Goal: Task Accomplishment & Management: Manage account settings

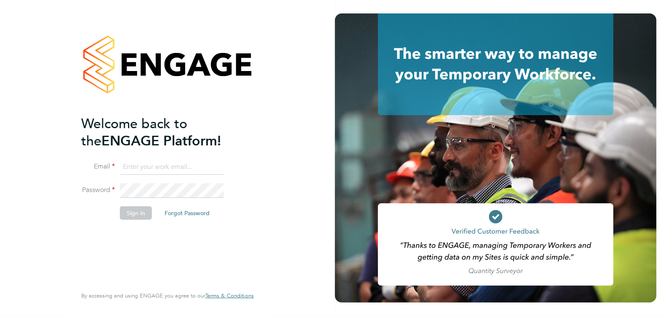
type input "Michael.Spearing@ngbailey.co.uk"
click at [139, 217] on button "Sign In" at bounding box center [136, 213] width 32 height 13
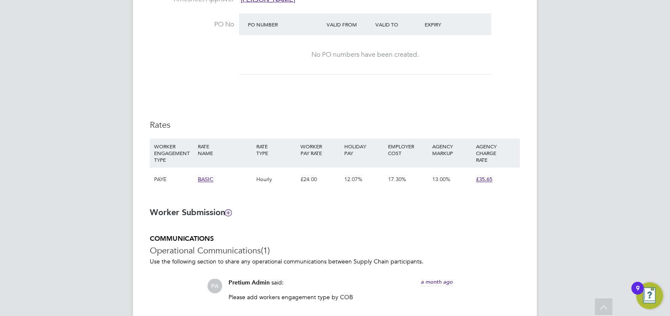
scroll to position [547, 0]
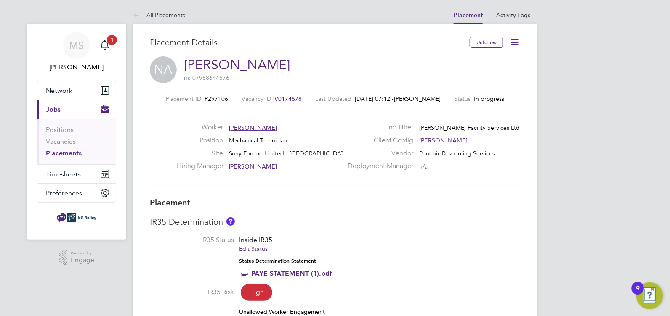
click at [53, 109] on span "Jobs" at bounding box center [53, 110] width 15 height 8
click at [67, 173] on span "Timesheets" at bounding box center [63, 174] width 35 height 8
click at [66, 175] on span "Timesheets" at bounding box center [63, 174] width 35 height 8
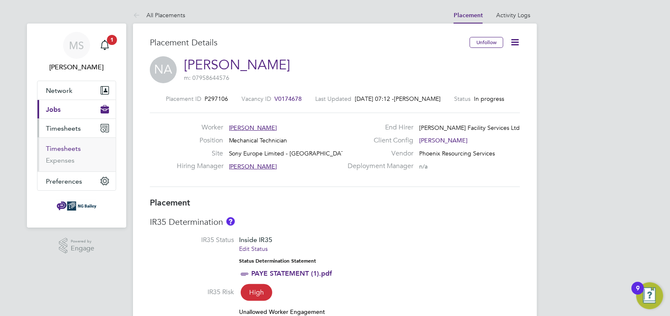
click at [69, 149] on link "Timesheets" at bounding box center [63, 149] width 35 height 8
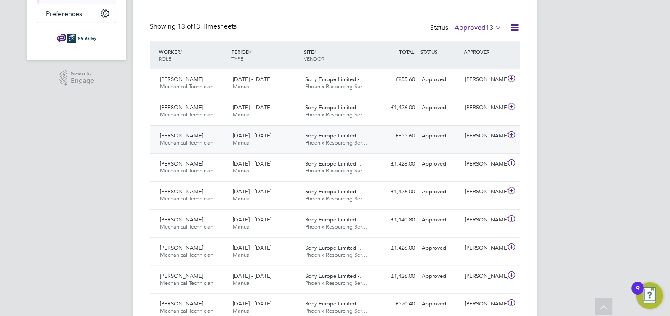
click at [178, 135] on span "Nigel Alleyne" at bounding box center [181, 135] width 43 height 7
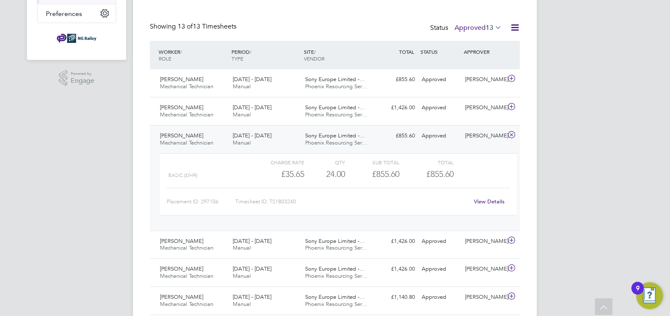
click at [502, 199] on link "View Details" at bounding box center [489, 201] width 31 height 7
click at [186, 80] on span "Nigel Alleyne" at bounding box center [181, 79] width 43 height 7
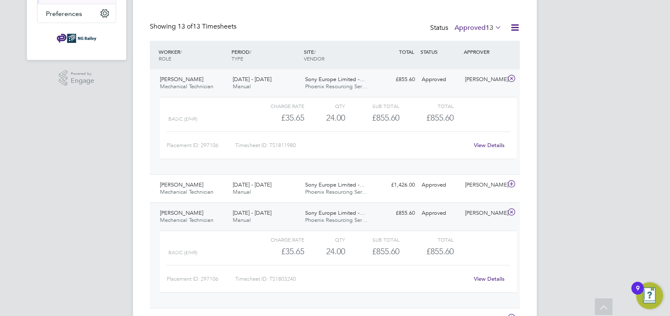
click at [486, 143] on link "View Details" at bounding box center [489, 145] width 31 height 7
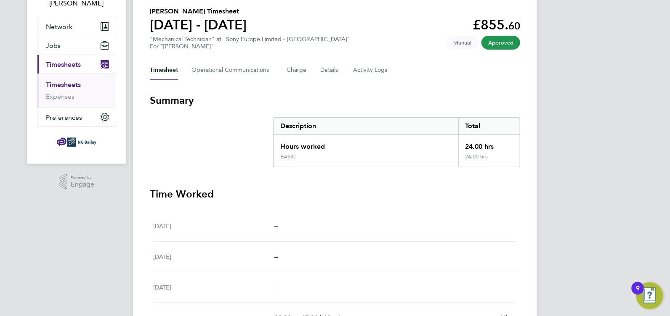
scroll to position [26, 0]
